Goal: Obtain resource: Obtain resource

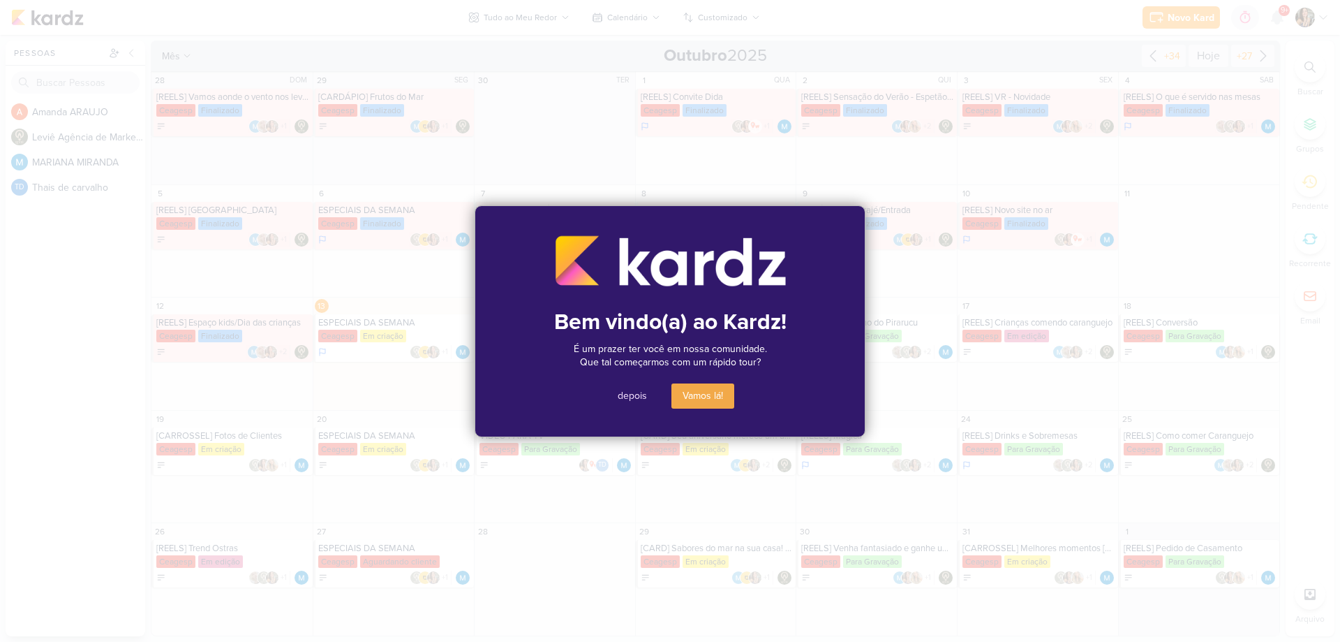
click at [646, 399] on button "depois" at bounding box center [633, 395] width 52 height 25
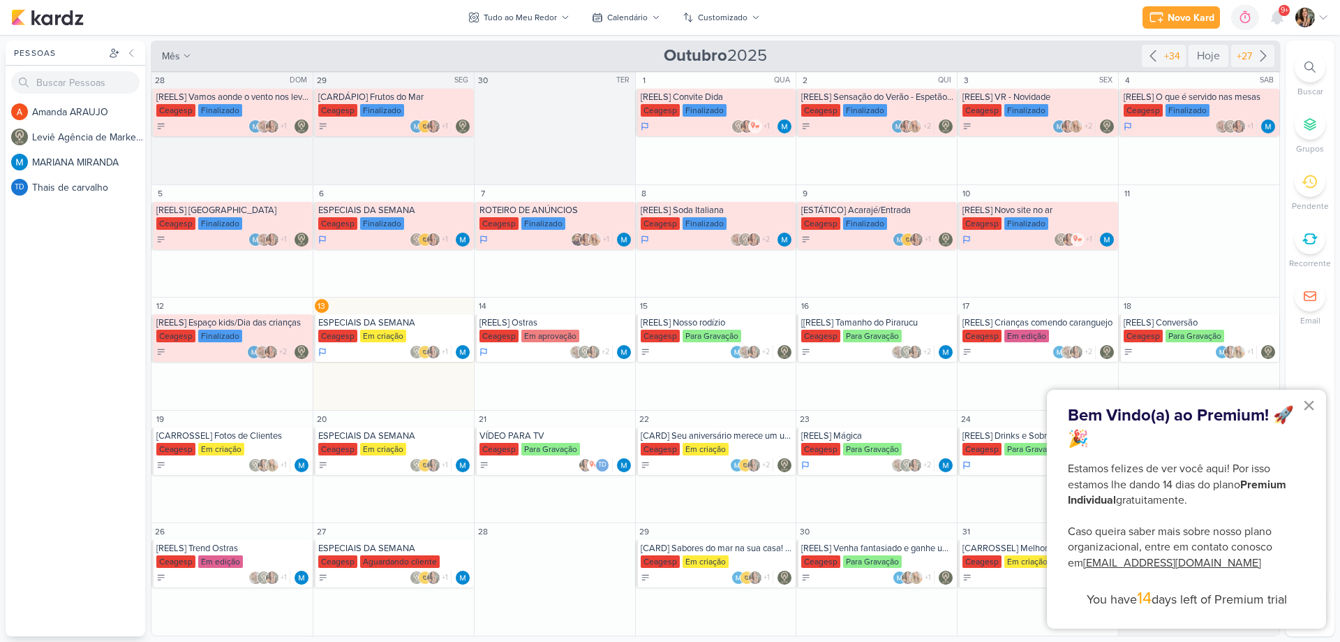
click at [1308, 408] on button "×" at bounding box center [1309, 405] width 13 height 22
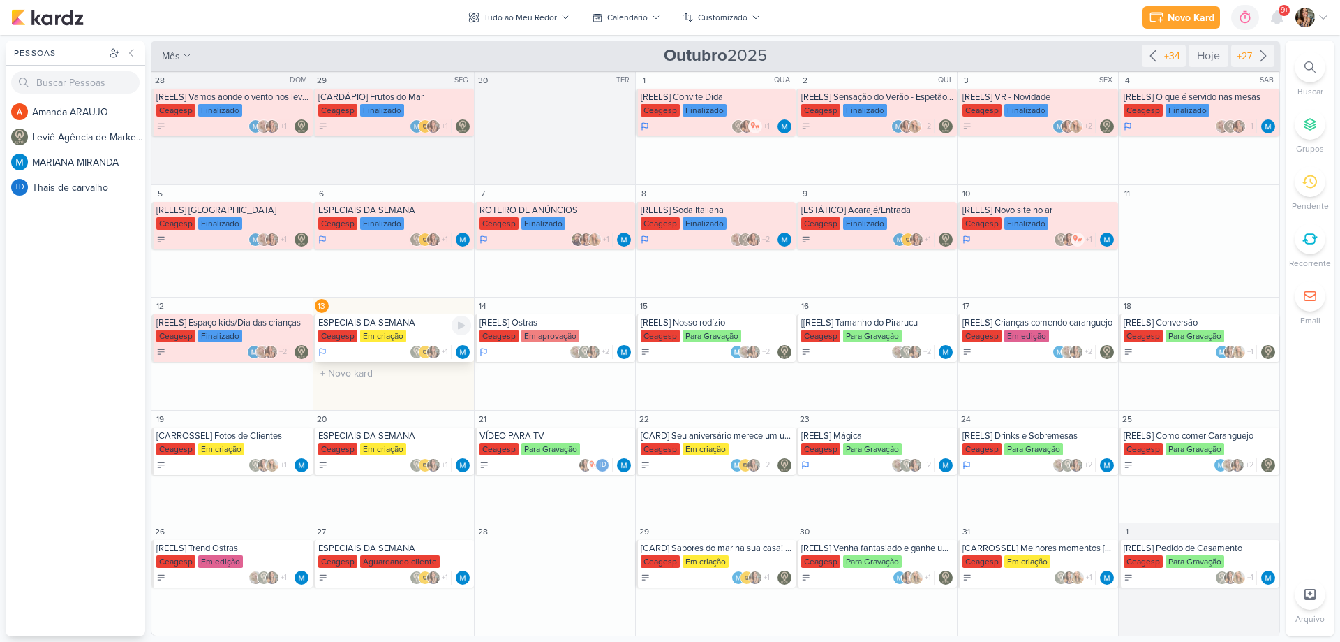
click at [347, 328] on div "ESPECIAIS DA SEMANA" at bounding box center [394, 322] width 153 height 11
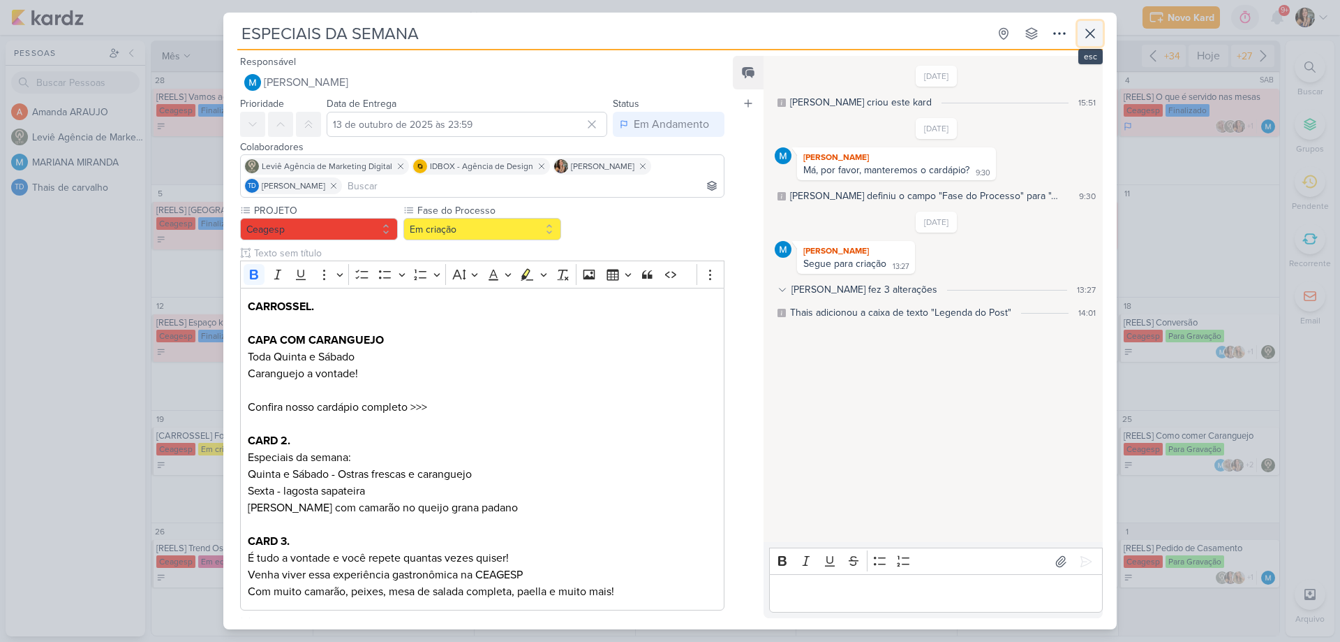
click at [1090, 26] on icon at bounding box center [1090, 33] width 17 height 17
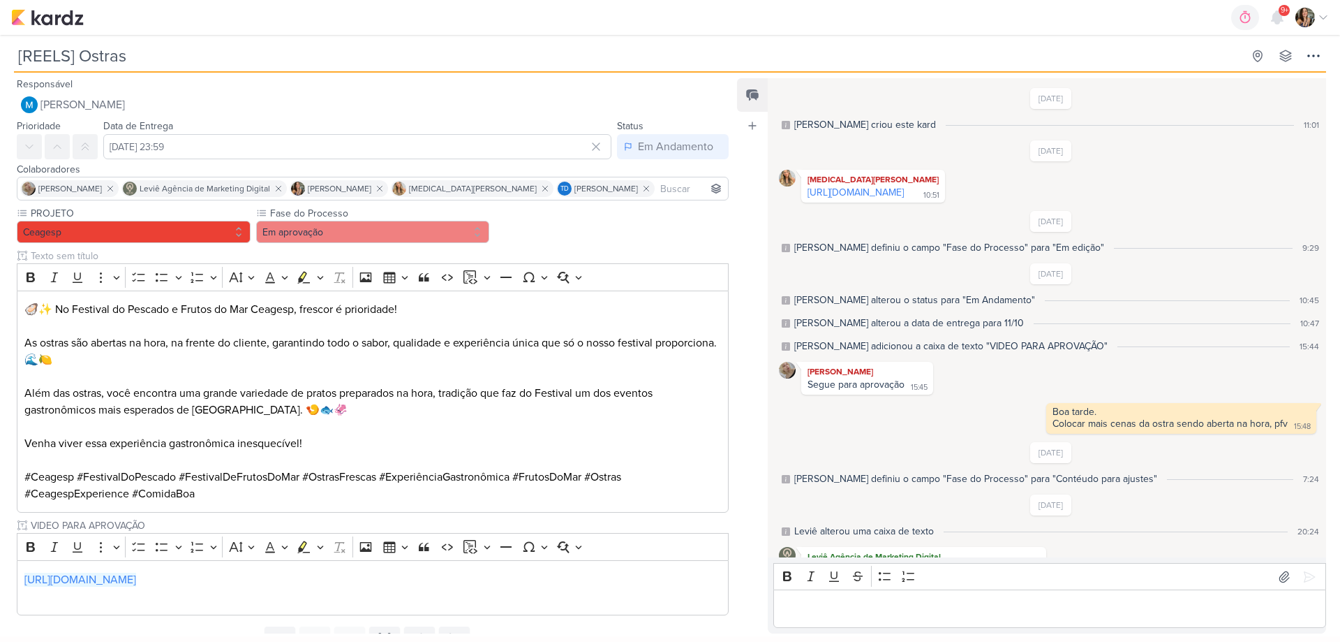
scroll to position [103, 0]
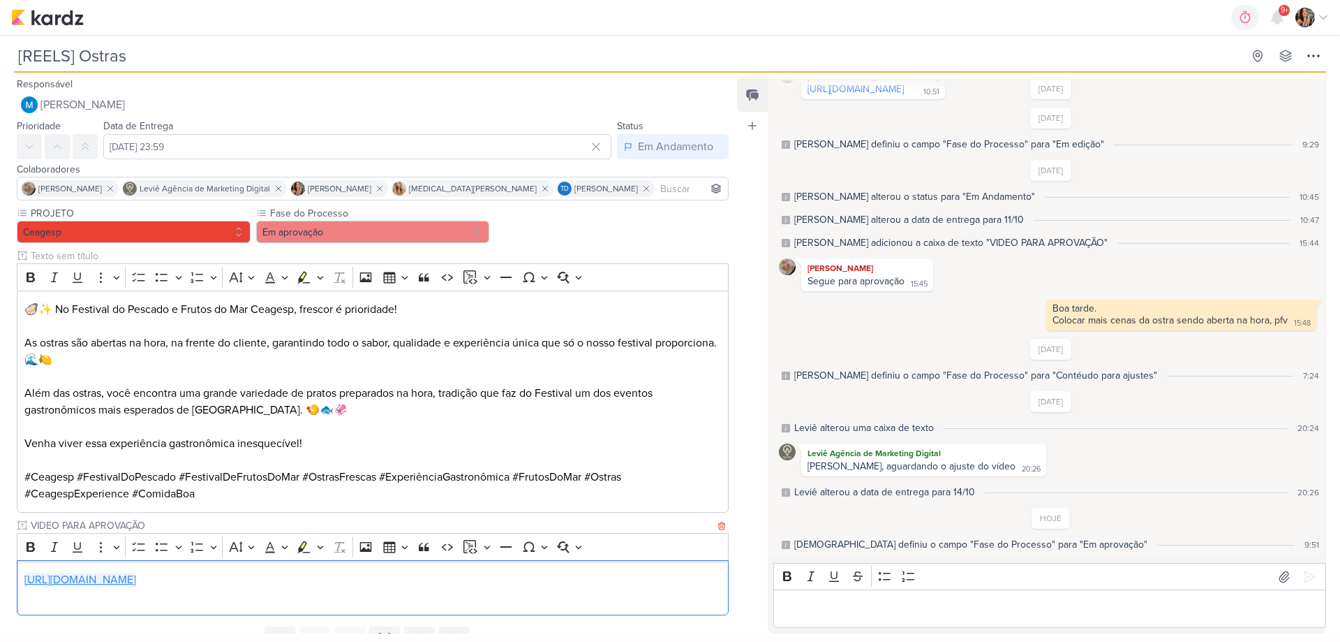
click at [136, 581] on link "[URL][DOMAIN_NAME]" at bounding box center [80, 579] width 112 height 14
drag, startPoint x: 453, startPoint y: 583, endPoint x: 0, endPoint y: 560, distance: 453.6
click at [0, 560] on div "PROJETO [GEOGRAPHIC_DATA] Fase do Processo" at bounding box center [367, 413] width 734 height 415
copy link "[URL][DOMAIN_NAME]"
click at [894, 600] on p "Editor editing area: main" at bounding box center [1050, 608] width 538 height 17
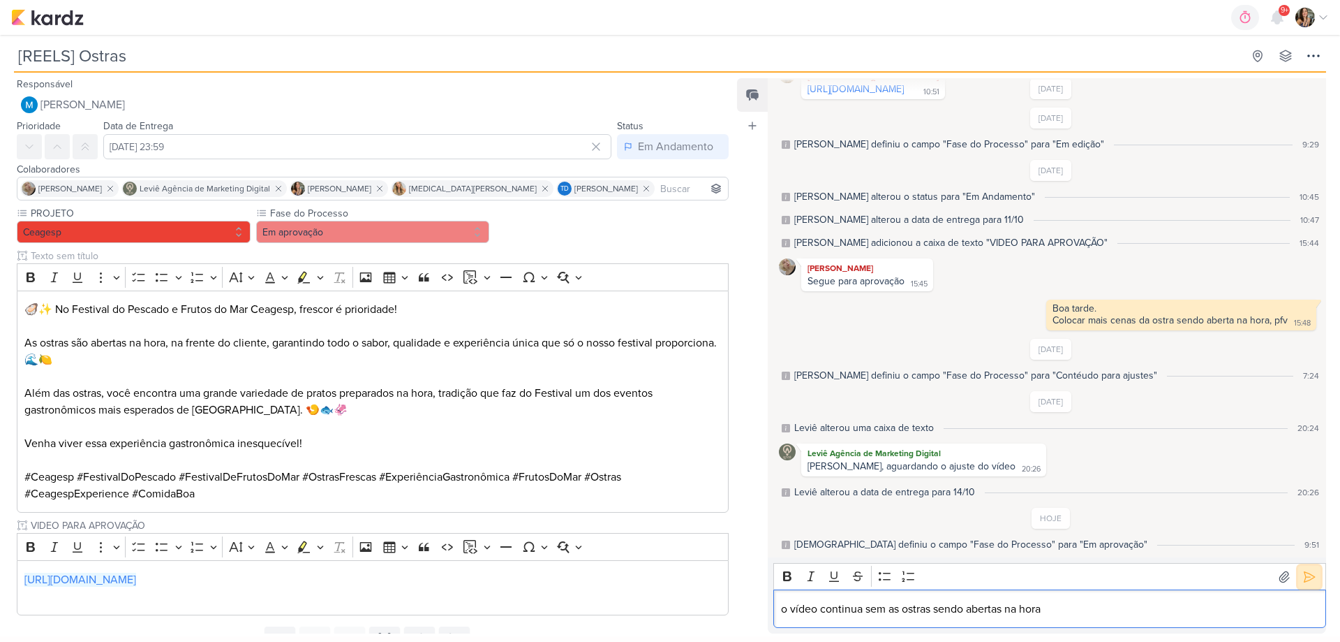
click at [1302, 586] on button at bounding box center [1309, 576] width 22 height 22
